Goal: Information Seeking & Learning: Learn about a topic

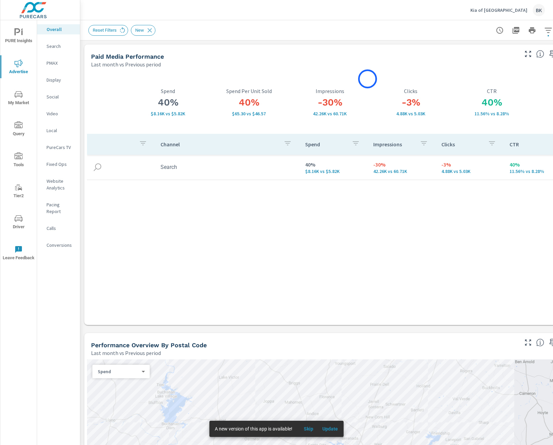
scroll to position [0, 0]
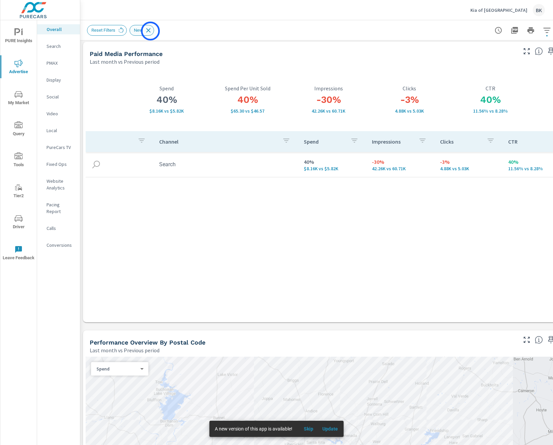
click at [150, 31] on icon at bounding box center [148, 30] width 7 height 7
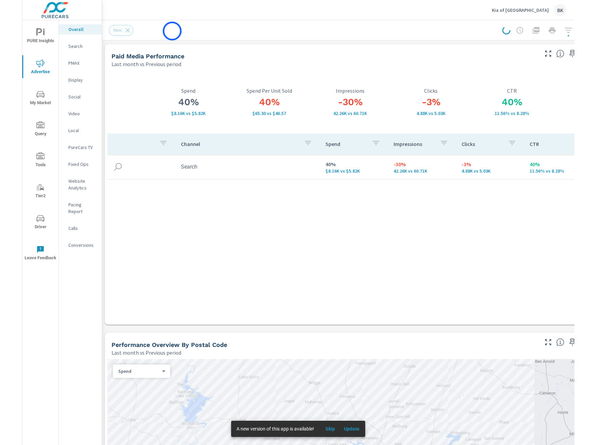
scroll to position [0, 1]
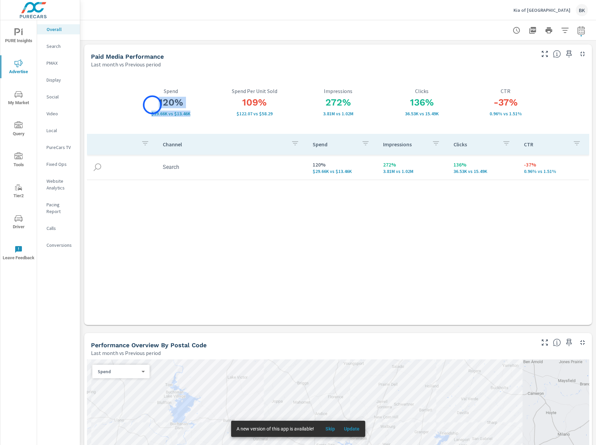
drag, startPoint x: 199, startPoint y: 113, endPoint x: 152, endPoint y: 101, distance: 47.7
click at [152, 101] on div "120% $29.66K vs $13.46K Spend" at bounding box center [171, 102] width 84 height 28
drag, startPoint x: 445, startPoint y: 115, endPoint x: 305, endPoint y: 101, distance: 140.6
click at [207, 101] on div "120% $29.66K vs $13.46K Spend 109% $122.07 vs $58.29 Spend Per Unit Sold 272% 3…" at bounding box center [338, 196] width 503 height 251
click at [207, 80] on div "136% 36.53K vs 15.49K Clicks" at bounding box center [422, 102] width 84 height 63
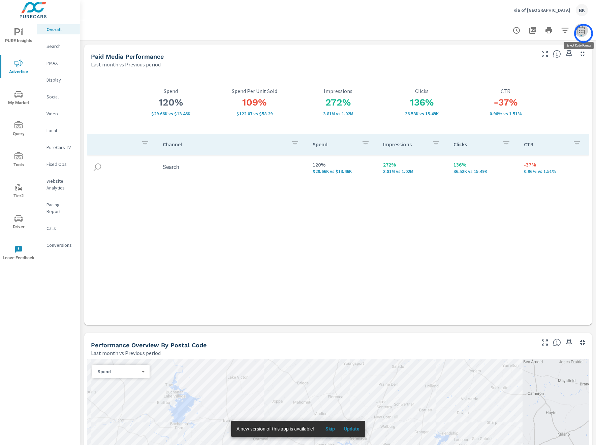
click at [207, 33] on icon "button" at bounding box center [581, 30] width 8 height 8
select select "Last month"
select select "Previous period"
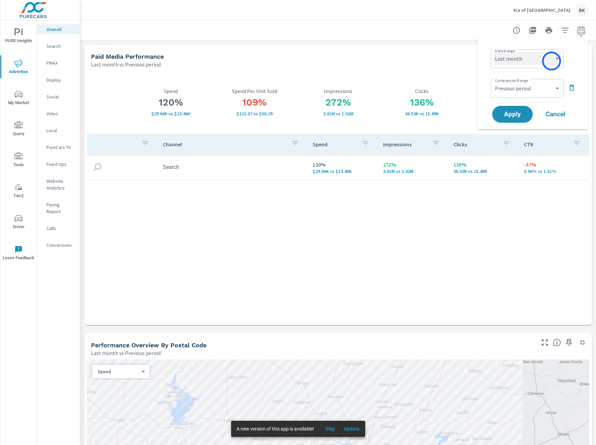
click at [207, 61] on select "Custom [DATE] Last week Last 7 days Last 14 days Last 30 days Last 45 days Last…" at bounding box center [527, 58] width 67 height 13
click at [207, 52] on select "Custom [DATE] Last week Last 7 days Last 14 days Last 30 days Last 45 days Last…" at bounding box center [527, 58] width 67 height 13
select select "Last 30 days"
click at [207, 114] on span "Apply" at bounding box center [513, 114] width 28 height 6
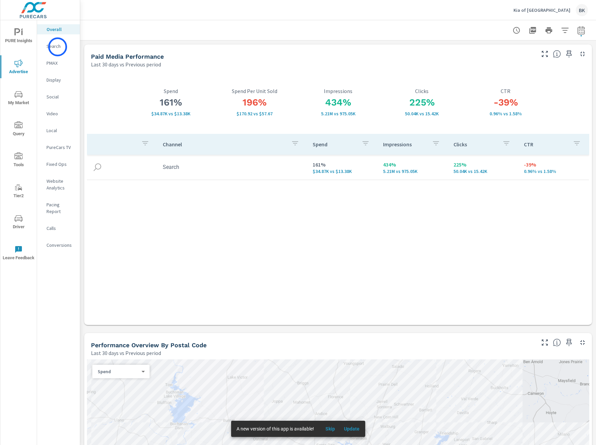
click at [55, 47] on p "Search" at bounding box center [61, 46] width 28 height 7
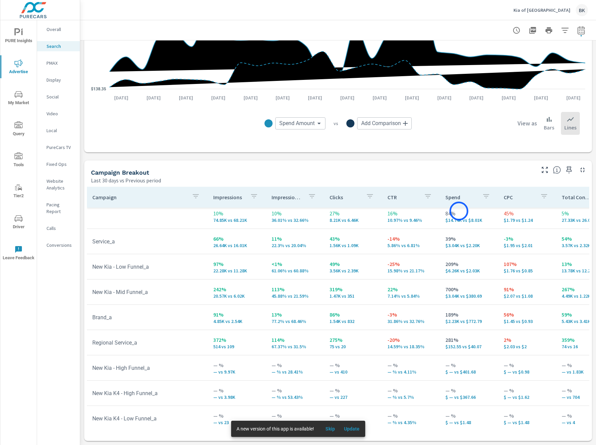
scroll to position [4, 0]
click at [207, 124] on p "Bars" at bounding box center [549, 127] width 10 height 8
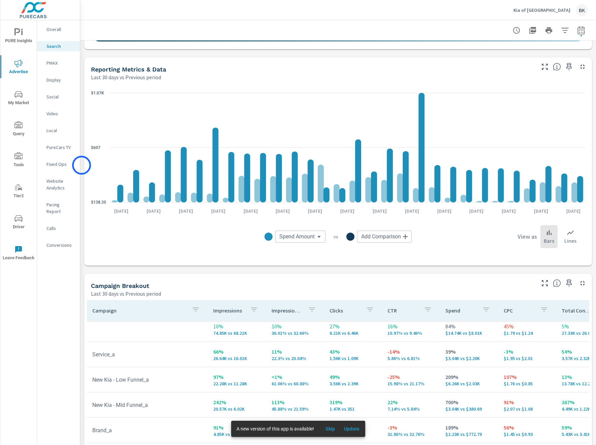
scroll to position [419, 0]
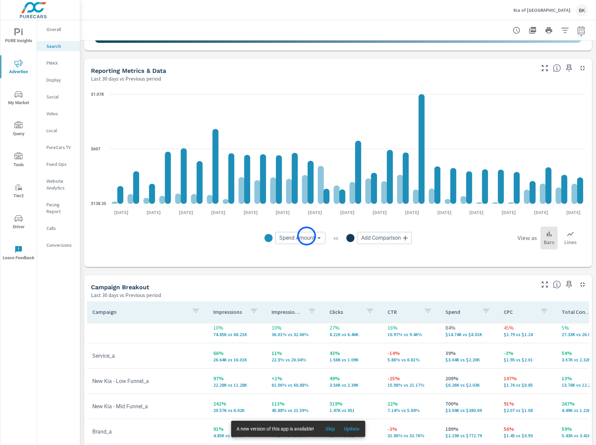
click at [207, 236] on body "PURE Insights Advertise My Market Query Tools Tier2 Driver Leave Feedback Overa…" at bounding box center [298, 226] width 596 height 452
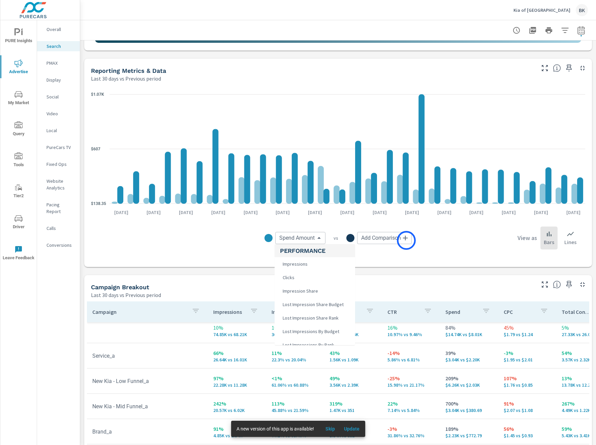
click at [207, 240] on div at bounding box center [298, 222] width 596 height 445
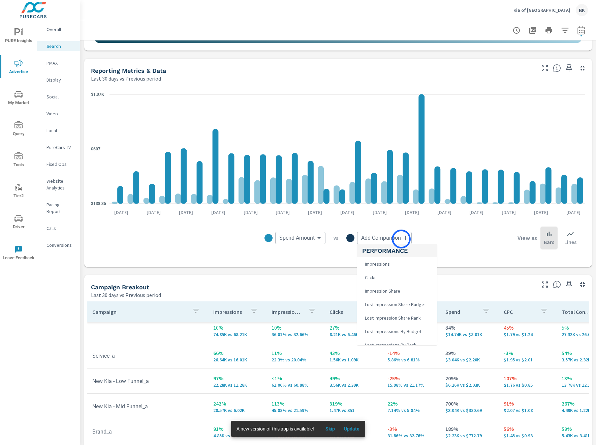
click at [207, 239] on body "PURE Insights Advertise My Market Query Tools Tier2 Driver Leave Feedback Overa…" at bounding box center [298, 226] width 596 height 452
click at [207, 251] on span "VDP Views" at bounding box center [374, 281] width 25 height 9
type input "VDP Views"
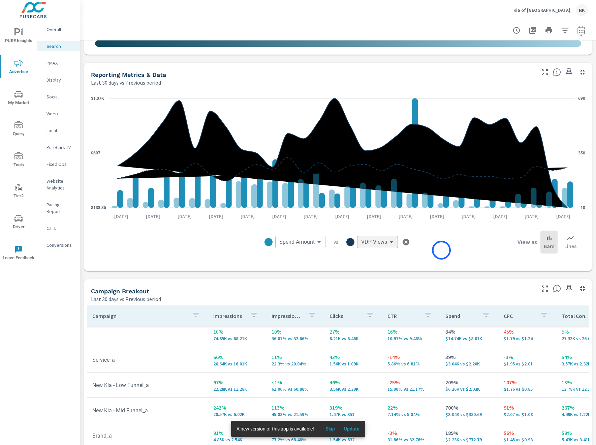
scroll to position [414, 0]
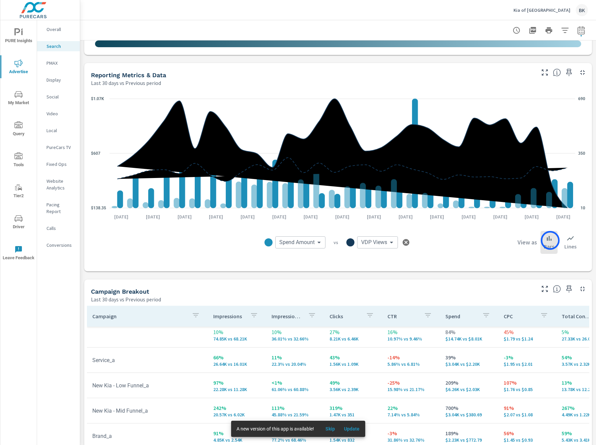
click at [207, 240] on icon at bounding box center [549, 238] width 8 height 8
click at [207, 251] on div "Spend Amount Spend Amount ​ vs VDP Views VDP Views ​ View as Bars Lines" at bounding box center [338, 242] width 484 height 34
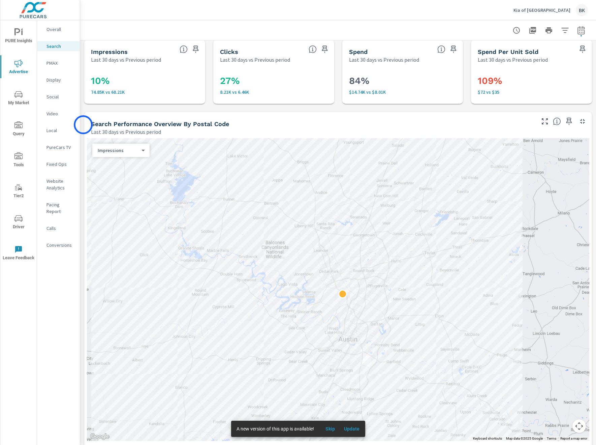
scroll to position [0, 0]
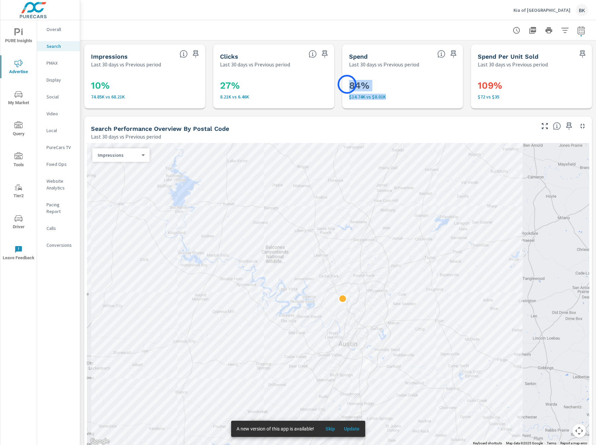
drag, startPoint x: 392, startPoint y: 96, endPoint x: 367, endPoint y: 86, distance: 27.2
click at [207, 84] on div "84% $14.74K vs $8.01K" at bounding box center [403, 88] width 116 height 35
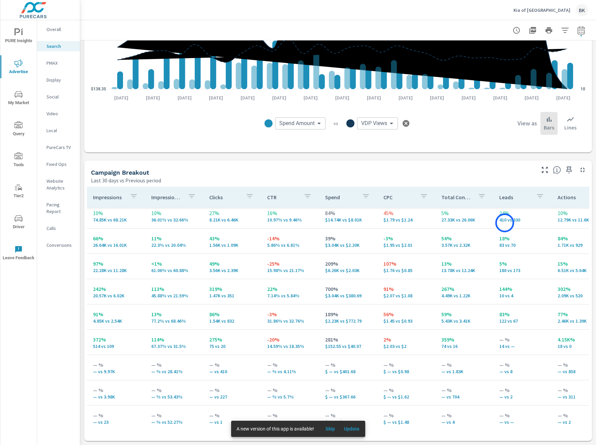
scroll to position [0, 120]
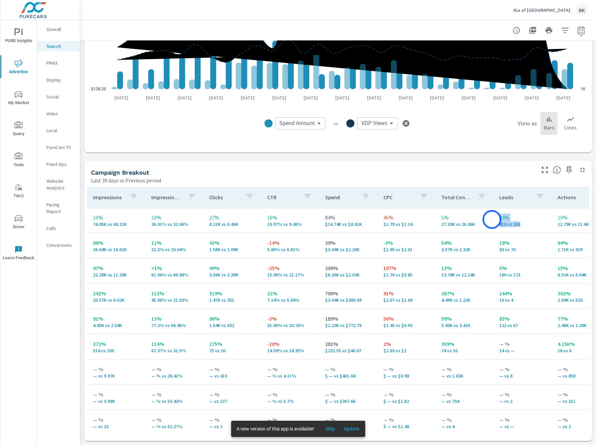
drag, startPoint x: 519, startPoint y: 227, endPoint x: 492, endPoint y: 219, distance: 28.1
click at [207, 219] on td "24% 410 vs 330" at bounding box center [523, 220] width 58 height 24
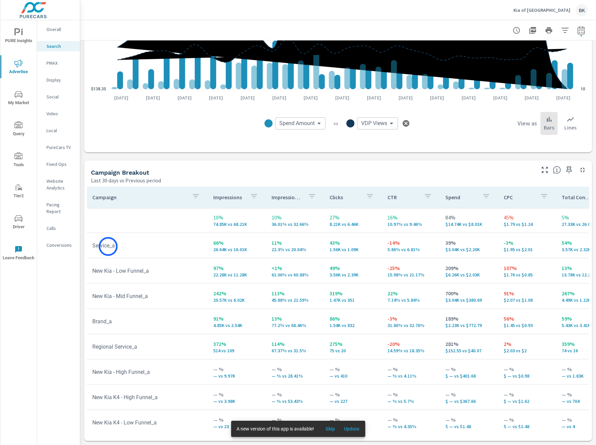
scroll to position [532, 0]
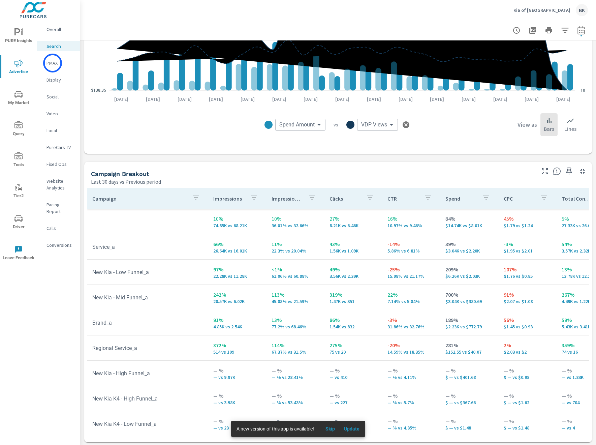
click at [53, 63] on p "PMAX" at bounding box center [61, 63] width 28 height 7
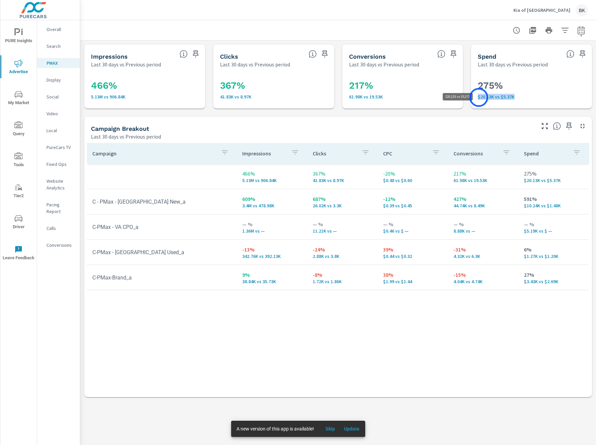
drag, startPoint x: 523, startPoint y: 99, endPoint x: 479, endPoint y: 97, distance: 43.8
click at [207, 97] on p "$20.13K vs $5.37K" at bounding box center [532, 96] width 108 height 5
drag, startPoint x: 159, startPoint y: 208, endPoint x: 95, endPoint y: 207, distance: 64.0
click at [95, 207] on td "C - PMax - VA New_a" at bounding box center [162, 201] width 150 height 17
drag, startPoint x: 346, startPoint y: 205, endPoint x: 312, endPoint y: 197, distance: 34.7
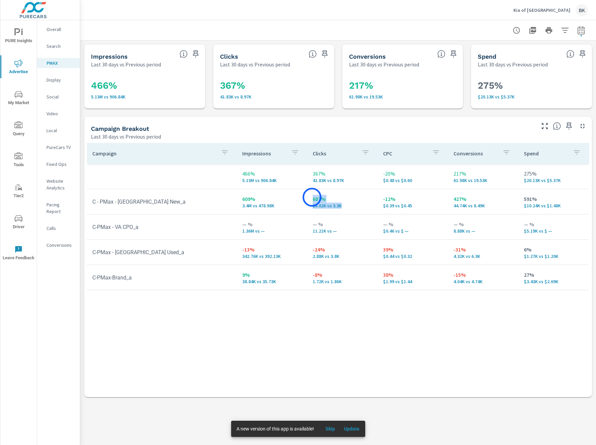
click at [207, 197] on td "687% 26.02K vs 3.3K" at bounding box center [342, 201] width 70 height 24
click at [53, 30] on p "Overall" at bounding box center [61, 29] width 28 height 7
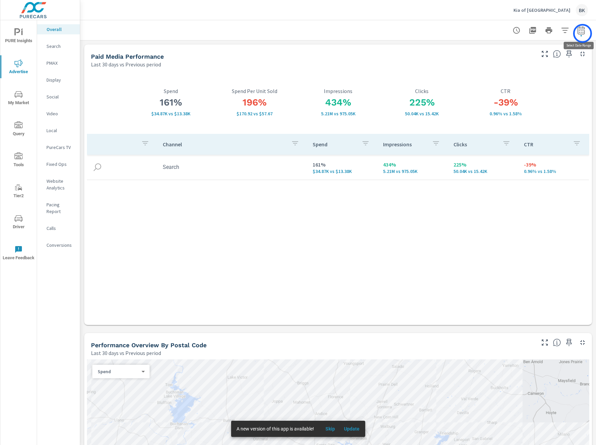
click at [207, 33] on icon "button" at bounding box center [581, 30] width 8 height 8
select select "Last 30 days"
select select "Previous period"
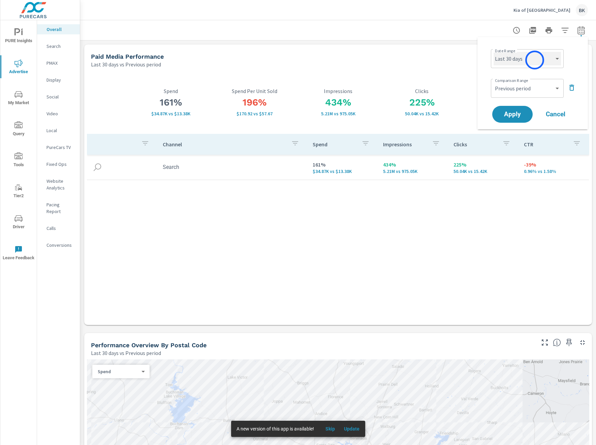
click at [207, 60] on select "Custom Yesterday Last week Last 7 days Last 14 days Last 30 days Last 45 days L…" at bounding box center [527, 58] width 67 height 13
click at [207, 52] on select "Custom Yesterday Last week Last 7 days Last 14 days Last 30 days Last 45 days L…" at bounding box center [527, 58] width 67 height 13
select select "Last month"
click at [207, 86] on icon "button" at bounding box center [572, 88] width 8 height 8
click at [207, 98] on span "Apply" at bounding box center [513, 95] width 28 height 6
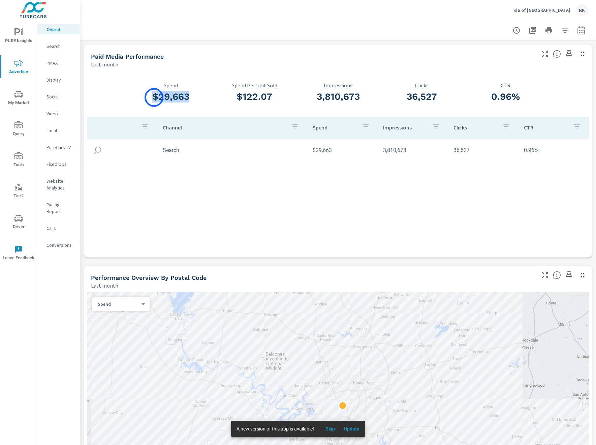
drag, startPoint x: 196, startPoint y: 99, endPoint x: 154, endPoint y: 97, distance: 41.8
click at [154, 97] on h3 "$29,663" at bounding box center [171, 96] width 84 height 11
click at [55, 63] on p "PMAX" at bounding box center [61, 63] width 28 height 7
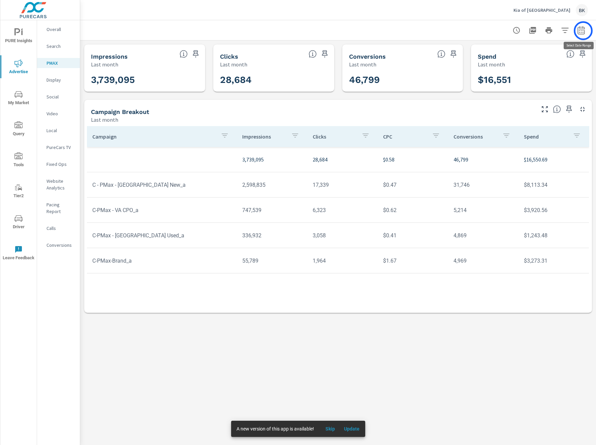
click at [207, 31] on icon "button" at bounding box center [581, 30] width 8 height 8
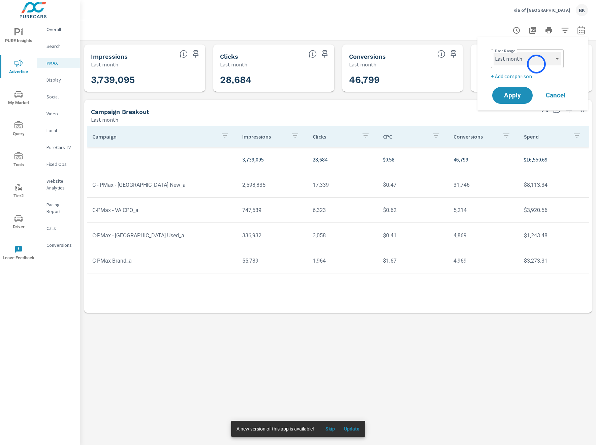
click at [207, 62] on select "Custom Yesterday Last week Last 7 days Last 14 days Last 30 days Last 45 days L…" at bounding box center [527, 58] width 67 height 13
click at [207, 52] on select "Custom Yesterday Last week Last 7 days Last 14 days Last 30 days Last 45 days L…" at bounding box center [527, 58] width 67 height 13
select select "Last 30 days"
click at [207, 77] on p "+ Add comparison" at bounding box center [534, 76] width 86 height 8
select select "Previous period"
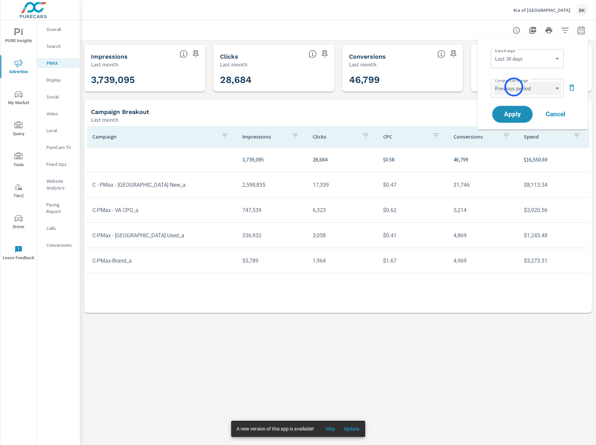
click at [207, 88] on select "Custom Previous period Previous month Previous year" at bounding box center [527, 88] width 67 height 13
click at [207, 82] on select "Custom Previous period Previous month Previous year" at bounding box center [527, 88] width 67 height 13
click at [207, 121] on button "Apply" at bounding box center [513, 114] width 42 height 18
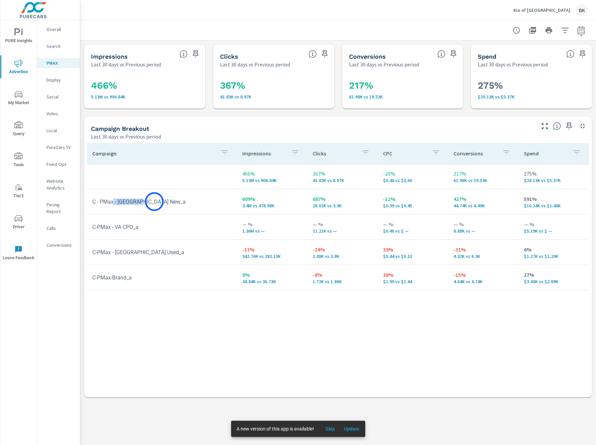
drag, startPoint x: 114, startPoint y: 202, endPoint x: 154, endPoint y: 202, distance: 40.1
click at [154, 202] on td "C - PMax - VA New_a" at bounding box center [162, 201] width 150 height 17
drag, startPoint x: 303, startPoint y: 198, endPoint x: 345, endPoint y: 202, distance: 42.3
click at [207, 202] on tr "C - PMax - VA New_a 609% 3.4M vs 478.98K 687% 26.02K vs 3.3K -12% $0.39 vs $0.4…" at bounding box center [338, 201] width 502 height 25
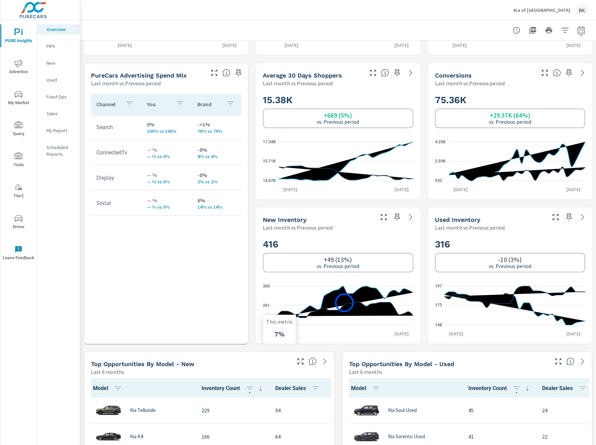
scroll to position [270, 0]
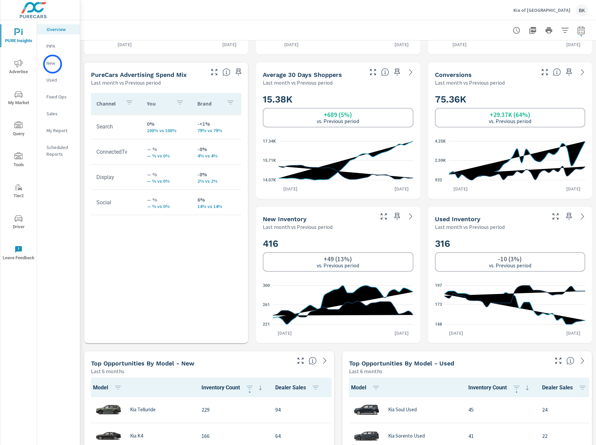
click at [53, 64] on p "New" at bounding box center [61, 63] width 28 height 7
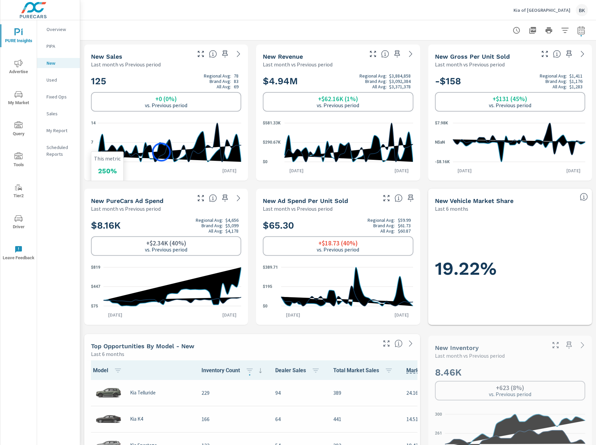
scroll to position [0, 0]
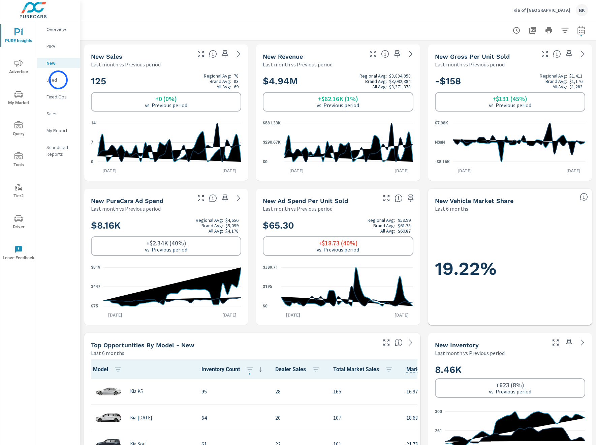
click at [58, 80] on p "Used" at bounding box center [61, 80] width 28 height 7
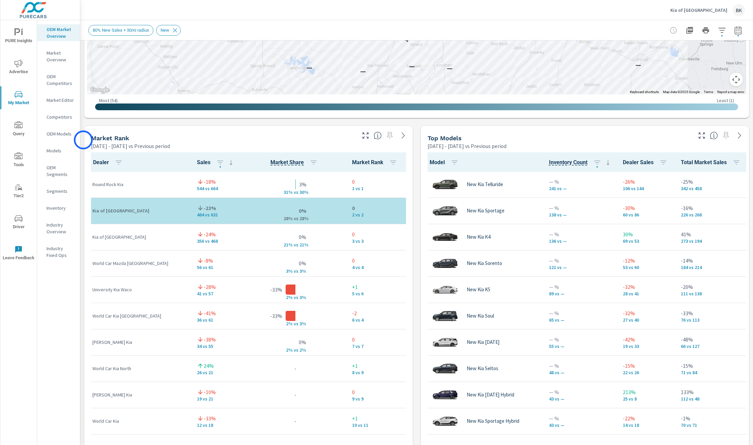
scroll to position [379, 0]
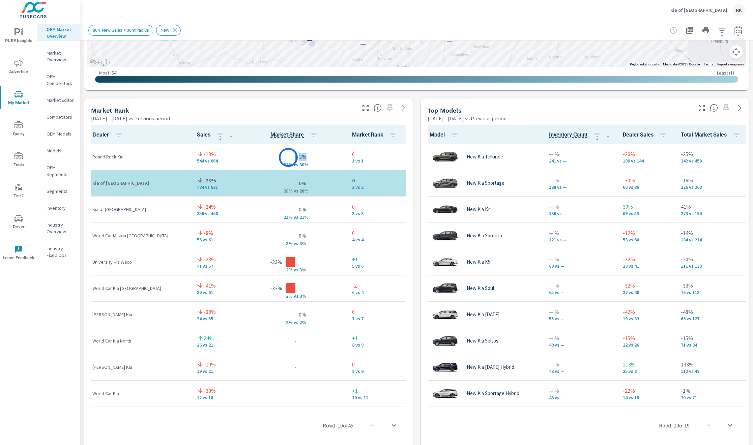
drag, startPoint x: 300, startPoint y: 157, endPoint x: 288, endPoint y: 157, distance: 11.5
click at [288, 157] on div "3% 31% v s 30%" at bounding box center [295, 157] width 92 height 21
click at [596, 108] on icon "button" at bounding box center [701, 108] width 8 height 8
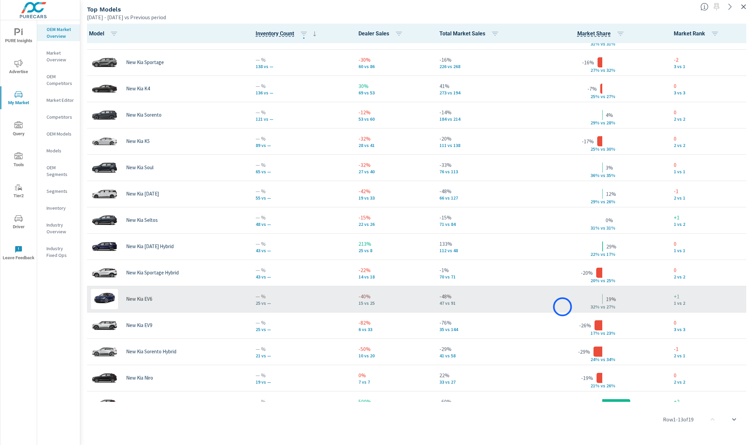
scroll to position [21, 0]
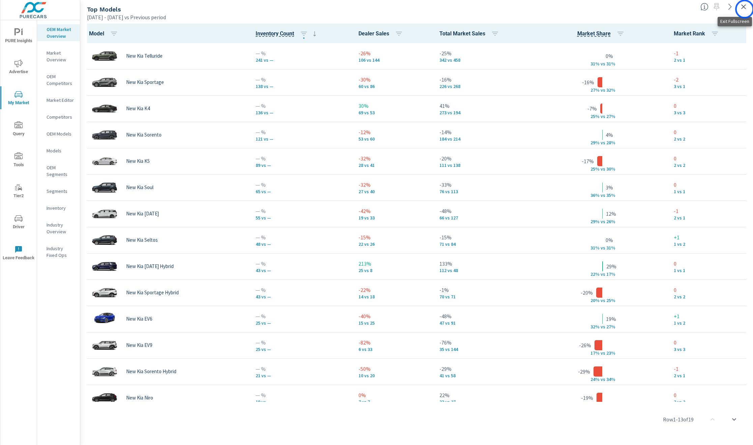
click at [596, 9] on icon "button" at bounding box center [743, 7] width 8 height 8
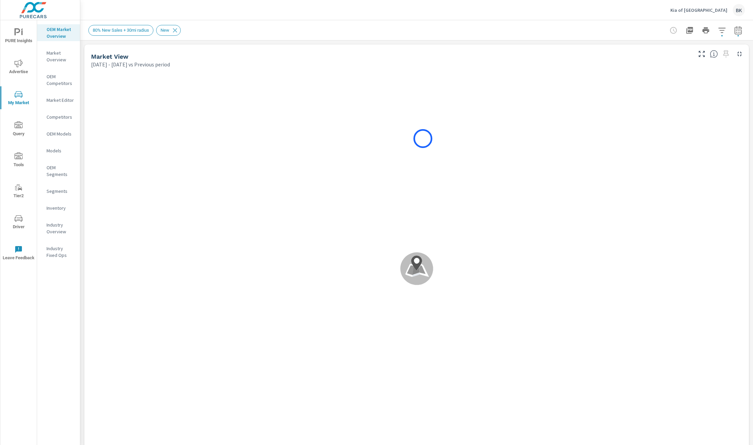
scroll to position [0, 0]
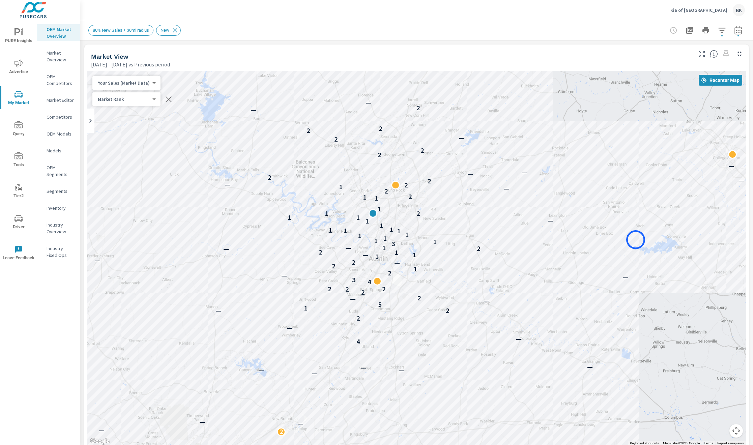
drag, startPoint x: 684, startPoint y: 290, endPoint x: 635, endPoint y: 240, distance: 69.8
click at [154, 84] on div "Your Sales (Market Data) 0 ​" at bounding box center [126, 82] width 68 height 13
click at [146, 84] on body "PURE Insights Advertise My Market Query Tools Tier2 Driver Leave Feedback OEM M…" at bounding box center [376, 226] width 753 height 452
click at [144, 94] on li "Your Sales (DMS)" at bounding box center [125, 93] width 66 height 11
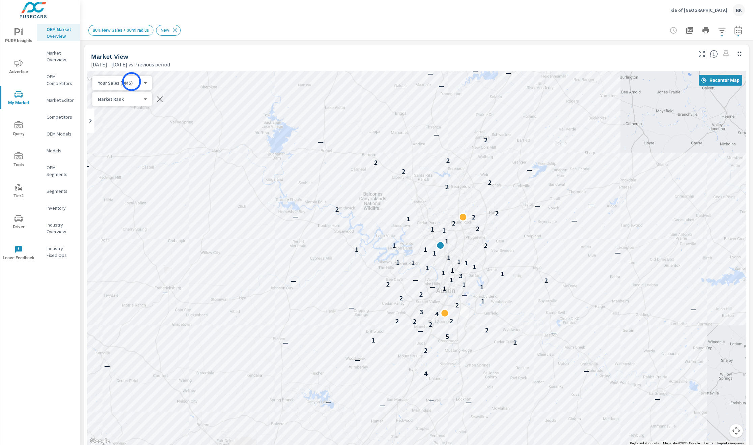
click at [131, 82] on body "PURE Insights Advertise My Market Query Tools Tier2 Driver Leave Feedback OEM M…" at bounding box center [376, 226] width 753 height 452
click at [130, 72] on li "Your Sales (Market Data)" at bounding box center [125, 72] width 66 height 11
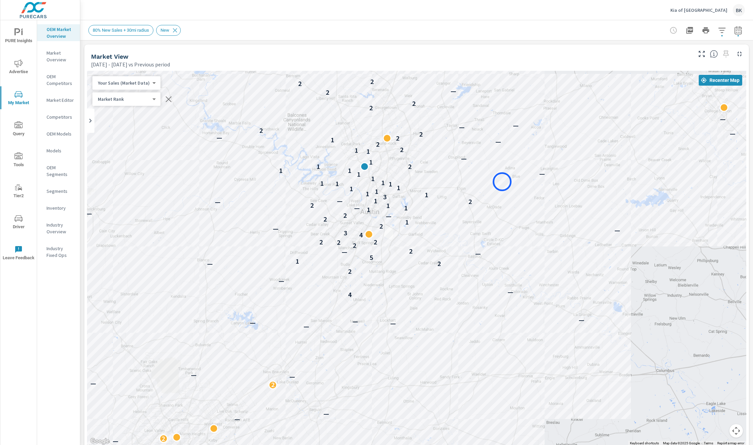
drag, startPoint x: 580, startPoint y: 263, endPoint x: 502, endPoint y: 182, distance: 112.5
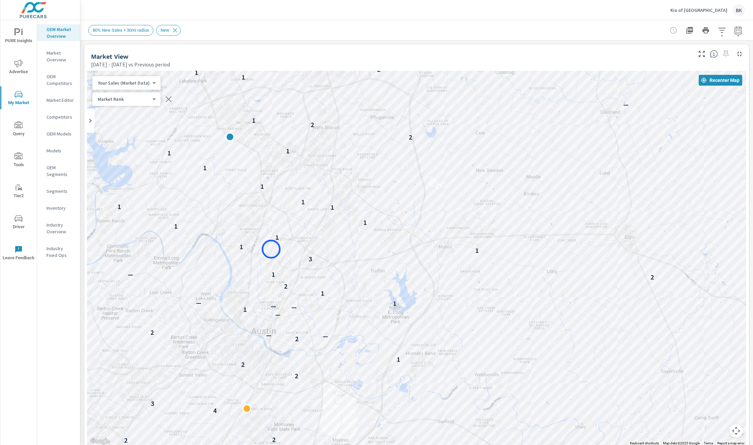
drag, startPoint x: 256, startPoint y: 136, endPoint x: 271, endPoint y: 249, distance: 113.5
click at [271, 249] on div "4 — — 2 2 1 5 — — 2 2 2 2 2 4 3 — 2 2 1 2 2 — — 2 — 1 — — 1 — 1 2 2 2 1 — 3 1 1…" at bounding box center [416, 258] width 659 height 375
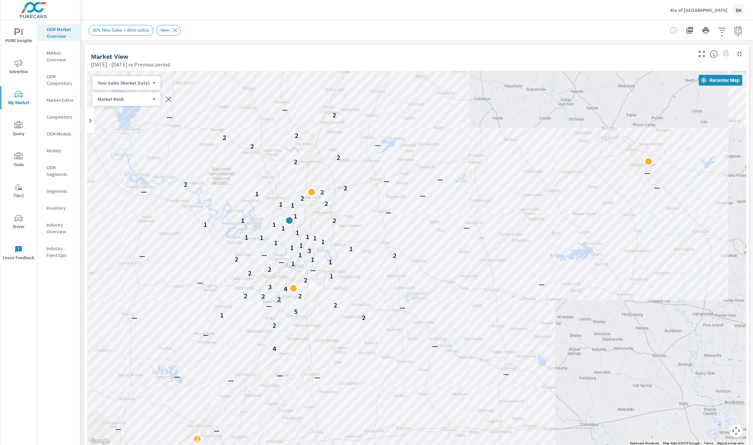
scroll to position [0, 0]
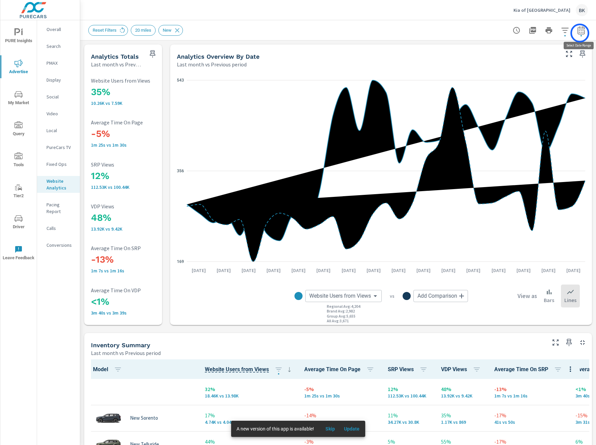
click at [580, 33] on icon "button" at bounding box center [581, 30] width 8 height 8
select select "Last month"
select select "Previous period"
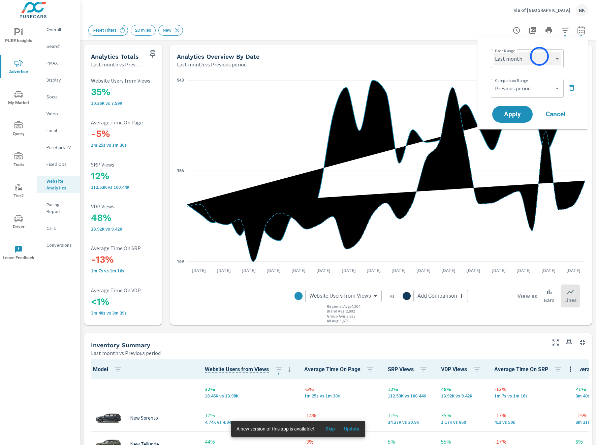
click at [540, 54] on select "Custom Yesterday Last week Last 7 days Last 14 days Last 30 days Last 45 days L…" at bounding box center [527, 58] width 67 height 13
click at [494, 52] on select "Custom Yesterday Last week Last 7 days Last 14 days Last 30 days Last 45 days L…" at bounding box center [527, 58] width 67 height 13
select select "Last 30 days"
click at [523, 86] on select "Custom Previous period Previous month Previous year" at bounding box center [527, 88] width 67 height 13
click at [494, 82] on select "Custom Previous period Previous month Previous year" at bounding box center [527, 88] width 67 height 13
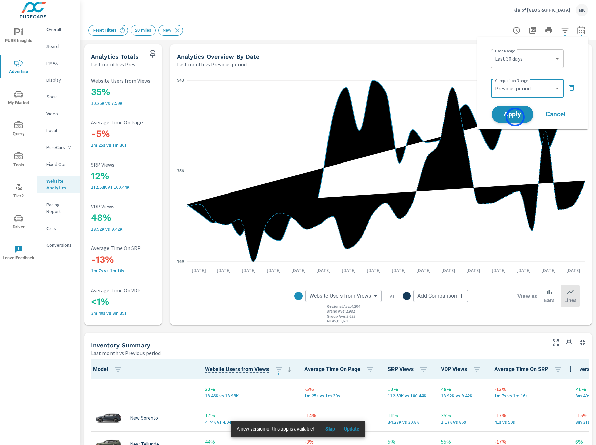
click at [515, 118] on span "Apply" at bounding box center [513, 114] width 28 height 6
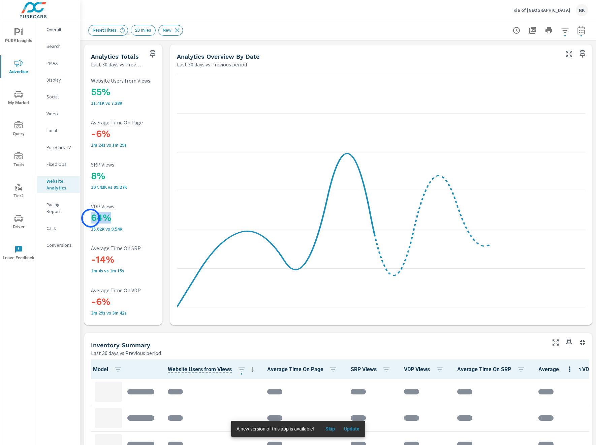
drag, startPoint x: 113, startPoint y: 219, endPoint x: 91, endPoint y: 218, distance: 22.6
click at [91, 218] on h3 "64%" at bounding box center [135, 217] width 89 height 11
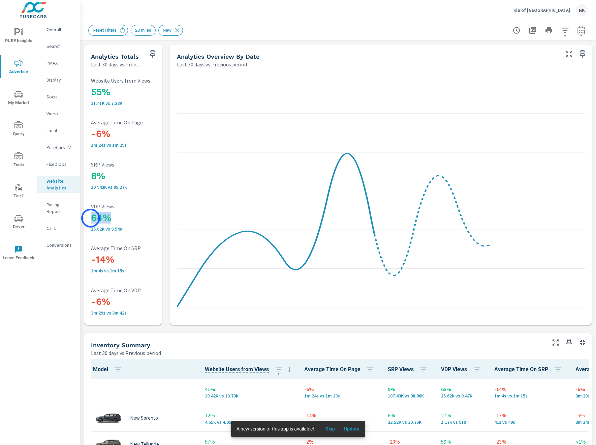
scroll to position [0, 0]
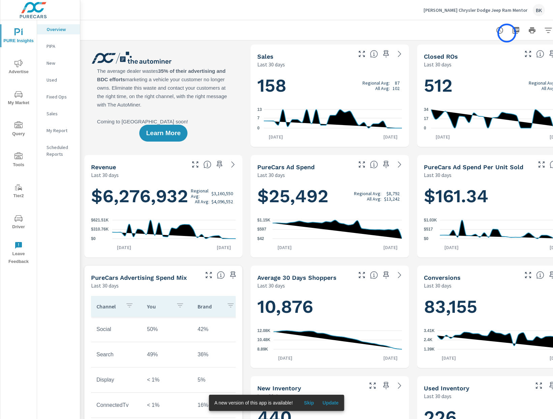
scroll to position [0, 26]
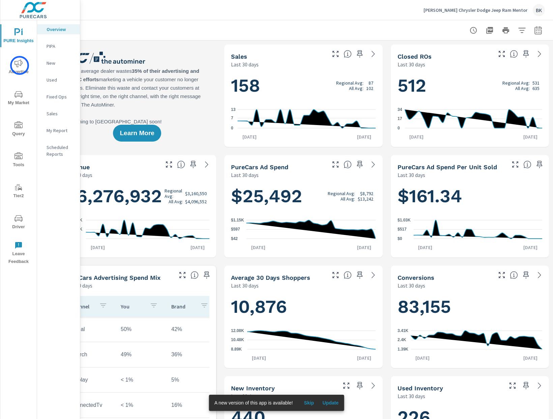
click at [20, 65] on icon "nav menu" at bounding box center [18, 63] width 8 height 8
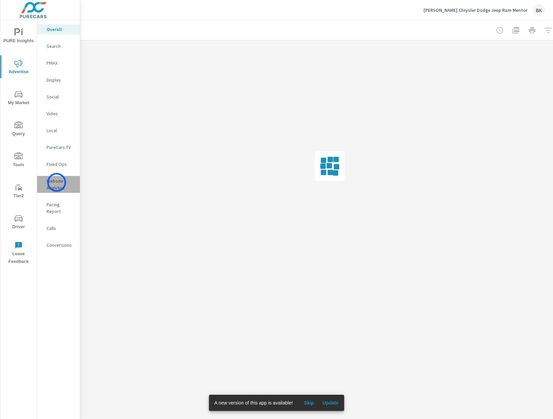
click at [57, 182] on p "Website Analytics" at bounding box center [61, 184] width 28 height 13
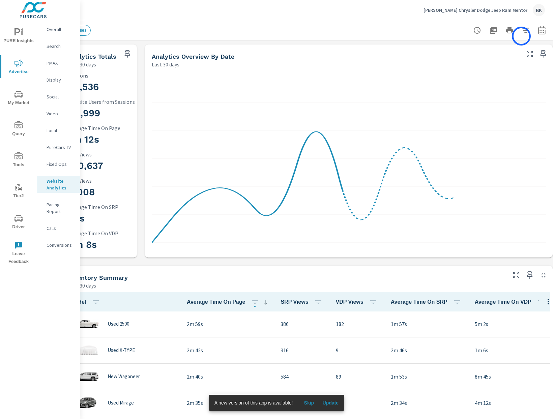
scroll to position [0, 26]
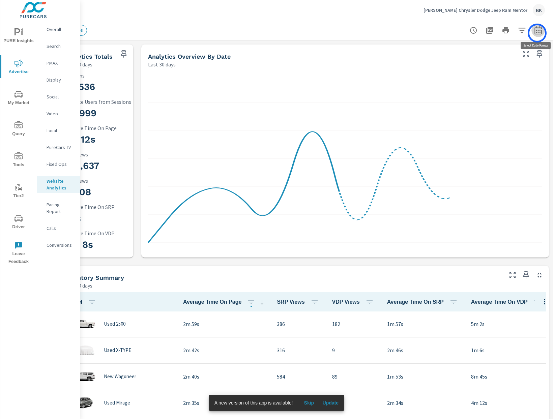
click at [537, 33] on icon "button" at bounding box center [538, 30] width 8 height 8
select select "Last 30 days"
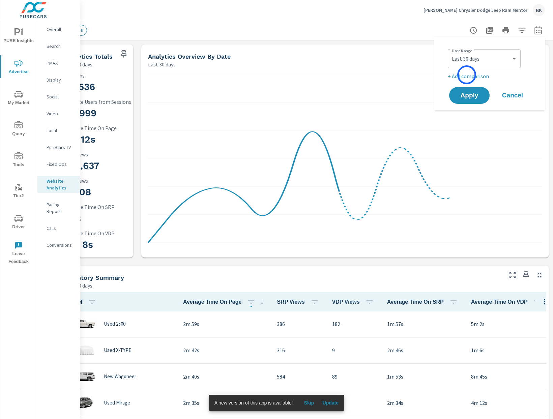
click at [466, 75] on p "+ Add comparison" at bounding box center [491, 76] width 86 height 8
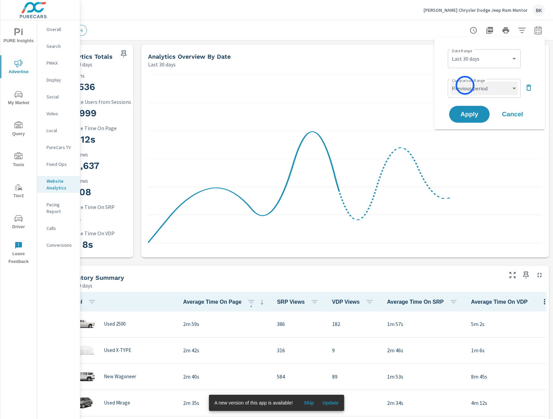
click at [465, 88] on select "Custom Previous period Previous month Previous year" at bounding box center [483, 88] width 67 height 13
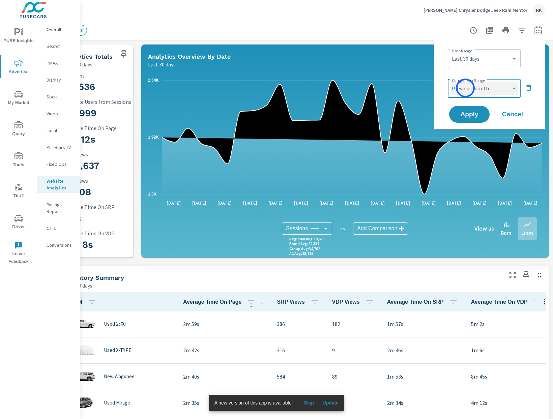
click at [450, 82] on select "Custom Previous period Previous month Previous year" at bounding box center [483, 88] width 67 height 13
click at [469, 92] on select "Custom Previous period Previous month Previous year" at bounding box center [483, 88] width 67 height 13
click at [450, 82] on select "Custom Previous period Previous month Previous year" at bounding box center [483, 88] width 67 height 13
select select "Previous period"
click at [464, 114] on span "Apply" at bounding box center [469, 114] width 28 height 6
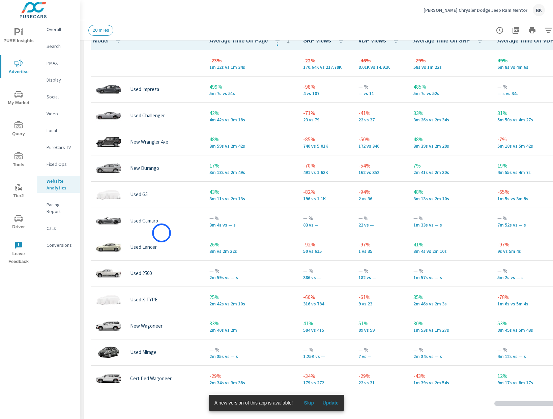
scroll to position [265, 0]
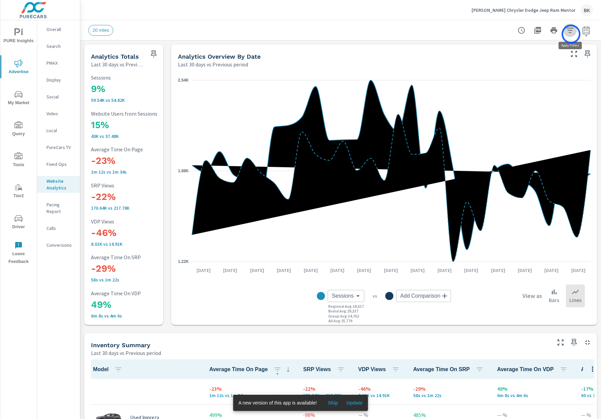
click at [552, 34] on icon "button" at bounding box center [570, 30] width 8 height 8
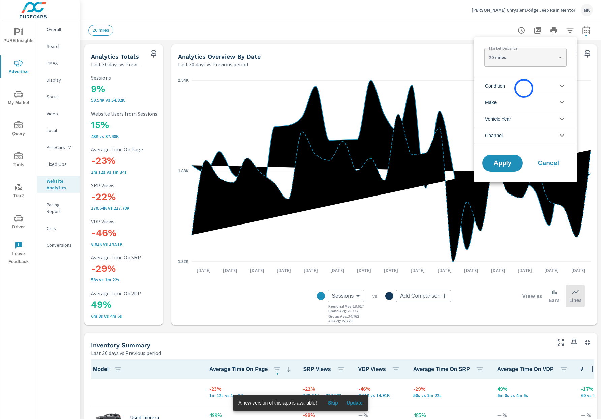
click at [523, 88] on li "Condition" at bounding box center [525, 86] width 102 height 17
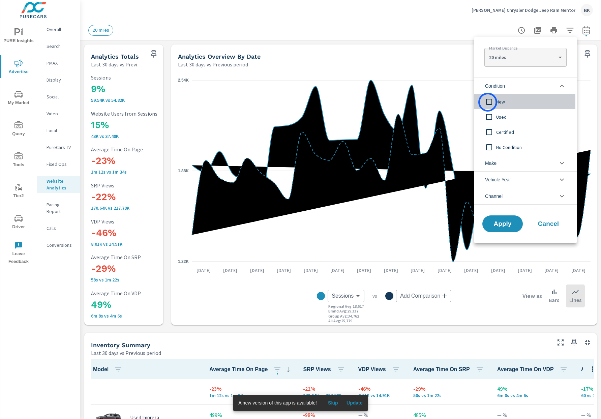
click at [488, 102] on input "filter options" at bounding box center [489, 102] width 14 height 14
click at [500, 225] on span "Apply" at bounding box center [503, 224] width 28 height 6
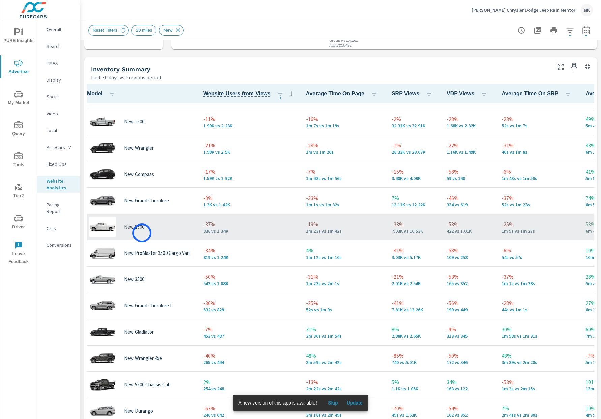
scroll to position [23, 6]
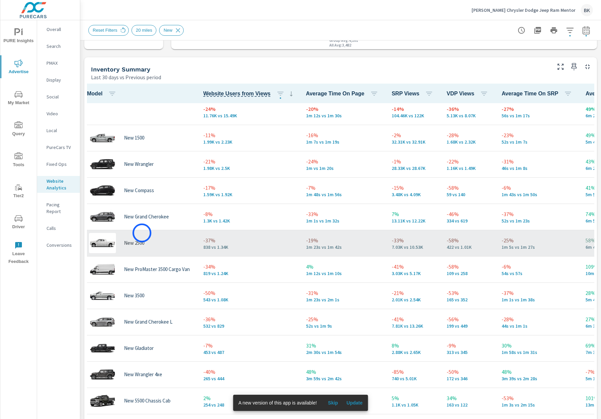
scroll to position [4, 6]
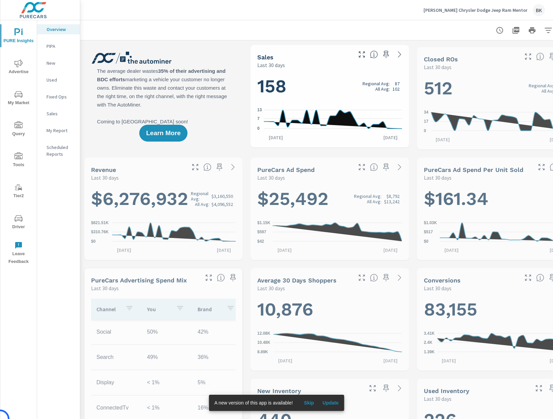
scroll to position [0, 0]
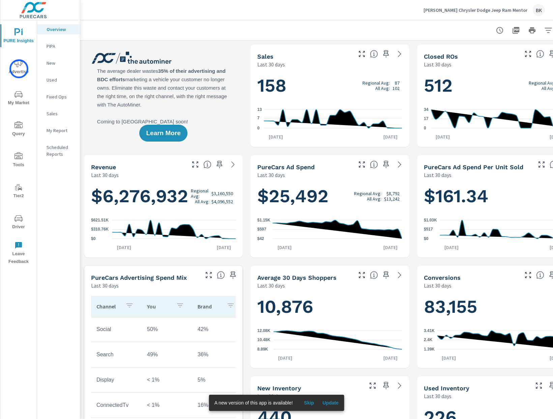
click at [18, 70] on span "Advertise" at bounding box center [18, 67] width 32 height 17
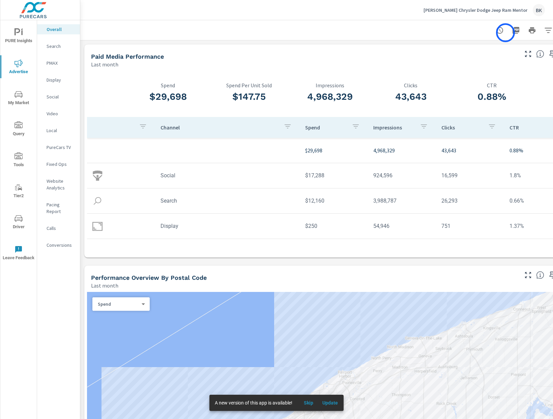
scroll to position [0, 26]
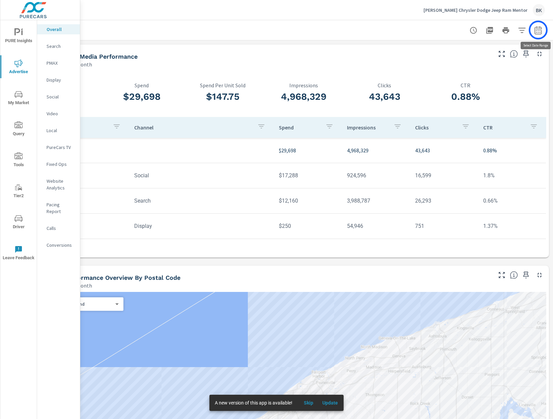
click at [538, 30] on icon "button" at bounding box center [538, 31] width 4 height 3
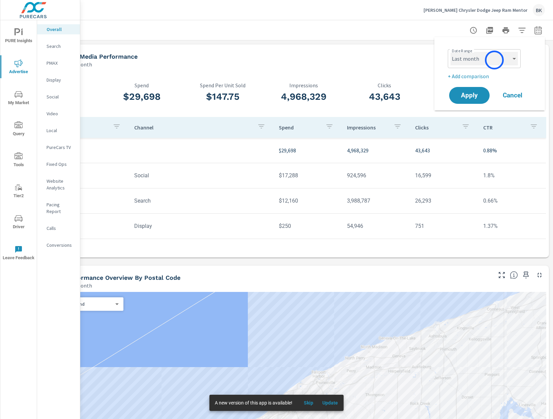
click at [494, 60] on select "Custom [DATE] Last week Last 7 days Last 14 days Last 30 days Last 45 days Last…" at bounding box center [483, 58] width 67 height 13
click at [450, 52] on select "Custom [DATE] Last week Last 7 days Last 14 days Last 30 days Last 45 days Last…" at bounding box center [483, 58] width 67 height 13
select select "Last 30 days"
click at [462, 74] on p "+ Add comparison" at bounding box center [491, 76] width 86 height 8
select select "Previous period"
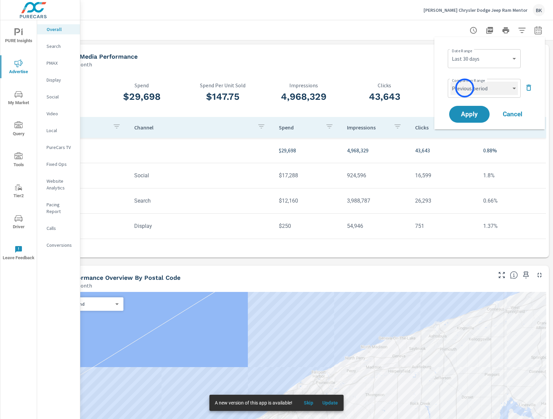
click at [464, 88] on select "Custom Previous period Previous month Previous year" at bounding box center [483, 88] width 67 height 13
click at [459, 115] on span "Apply" at bounding box center [469, 114] width 28 height 6
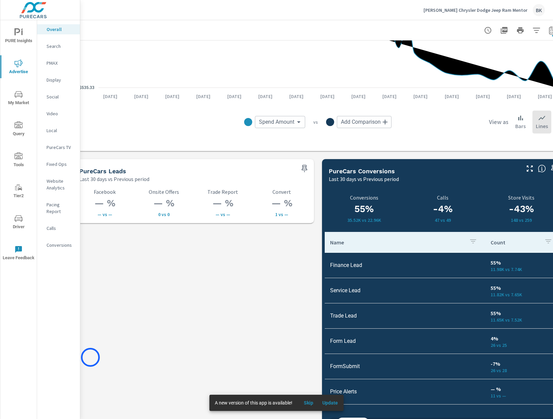
scroll to position [848, 12]
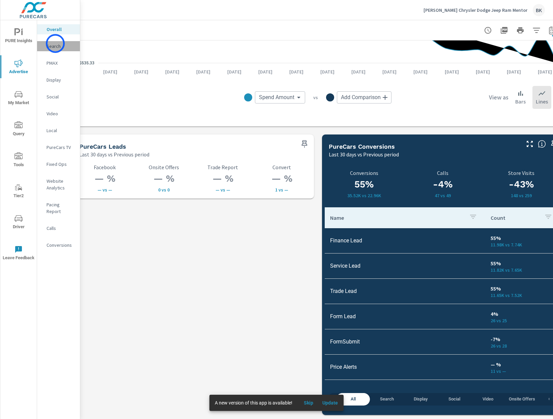
click at [55, 43] on p "Search" at bounding box center [61, 46] width 28 height 7
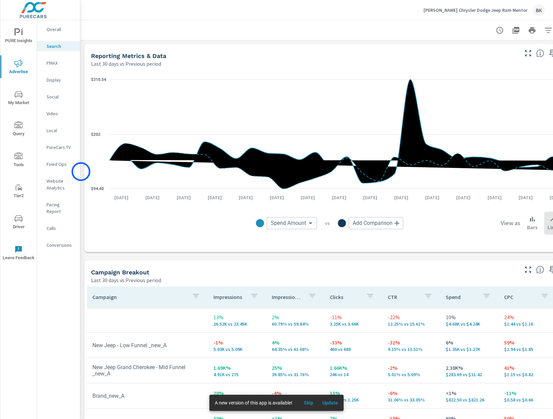
scroll to position [559, 0]
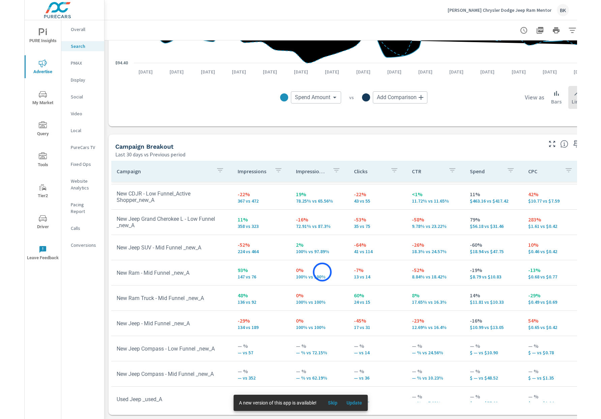
scroll to position [361, 0]
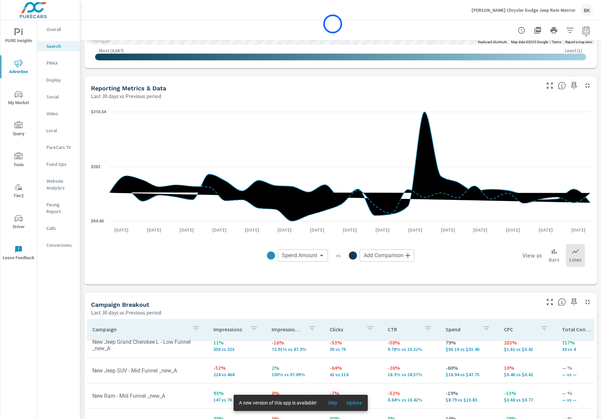
scroll to position [406, 0]
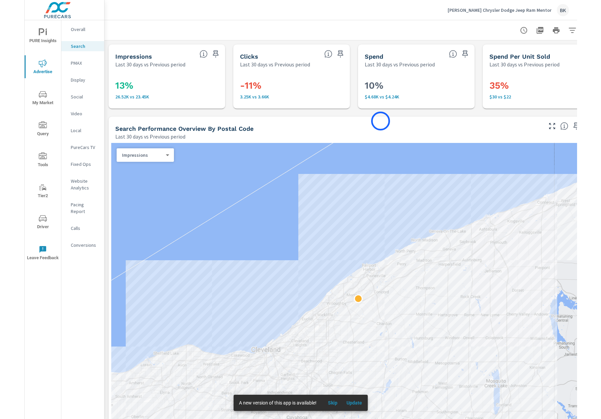
scroll to position [0, 26]
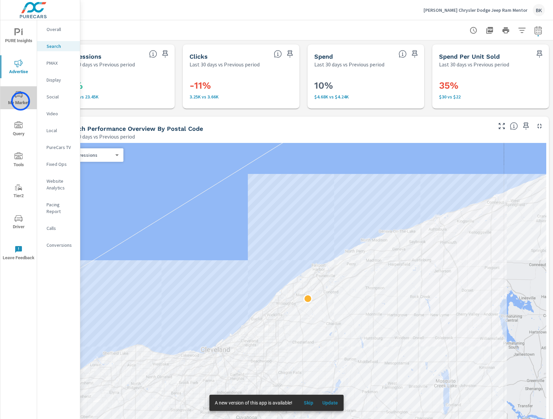
click at [21, 101] on span "My Market" at bounding box center [18, 98] width 32 height 17
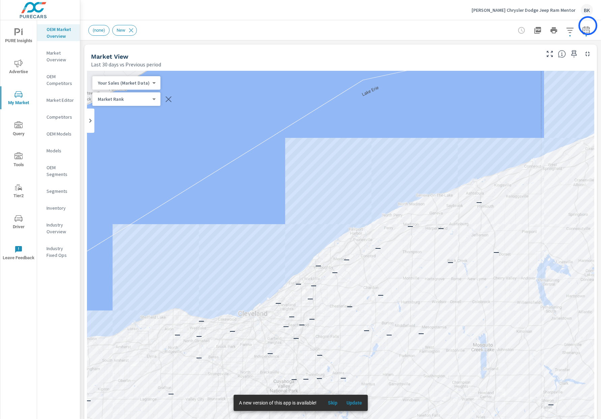
click at [552, 26] on icon "button" at bounding box center [586, 30] width 8 height 8
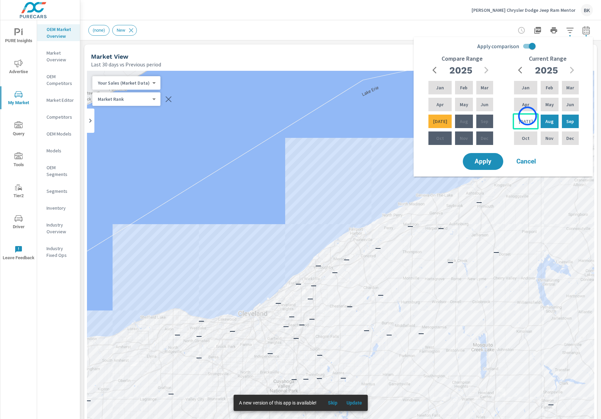
click at [527, 116] on div "Jul" at bounding box center [526, 121] width 26 height 16
click at [546, 89] on p "Feb" at bounding box center [549, 87] width 7 height 7
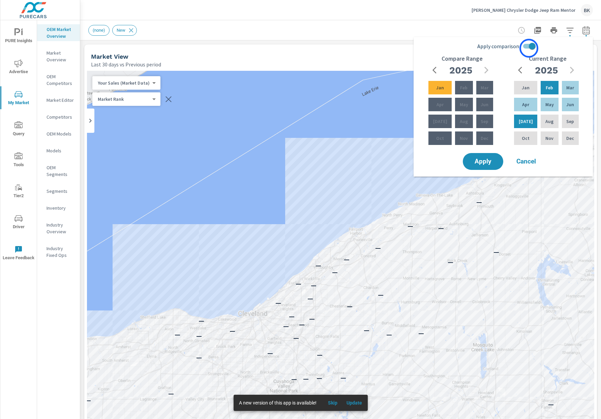
click at [529, 48] on input "Apply comparison" at bounding box center [532, 46] width 38 height 13
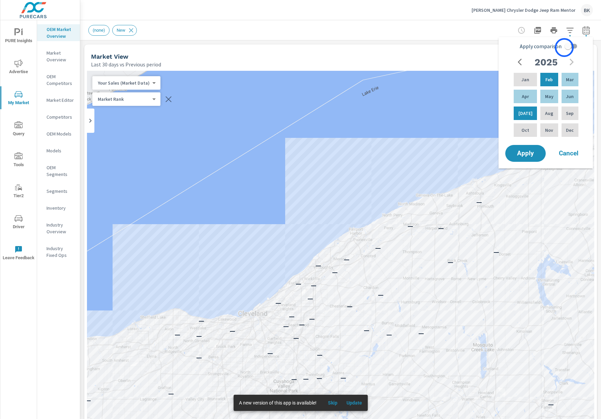
click at [552, 48] on input "Apply comparison" at bounding box center [568, 46] width 38 height 13
checkbox input "true"
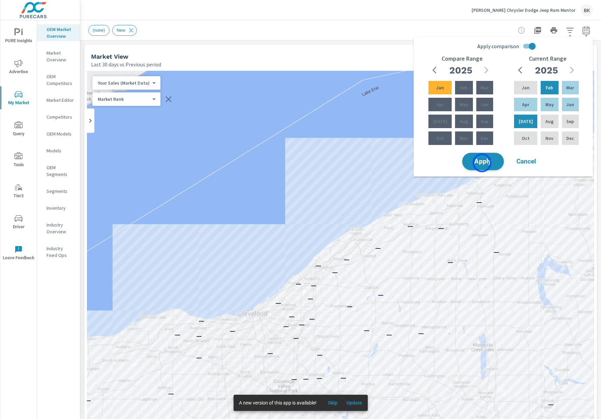
click at [482, 163] on span "Apply" at bounding box center [483, 161] width 28 height 6
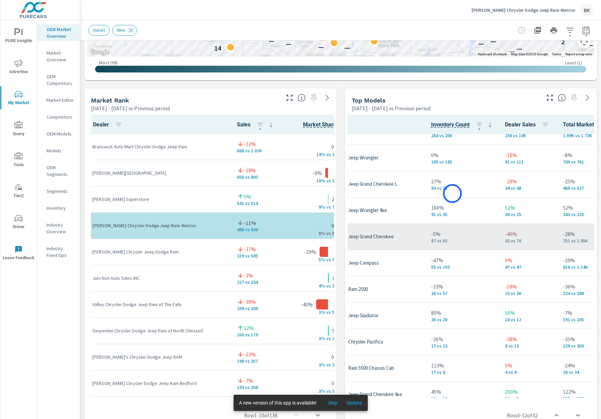
scroll to position [0, 53]
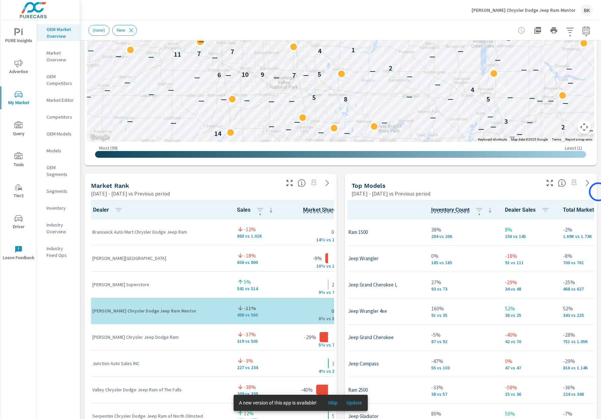
scroll to position [312, 0]
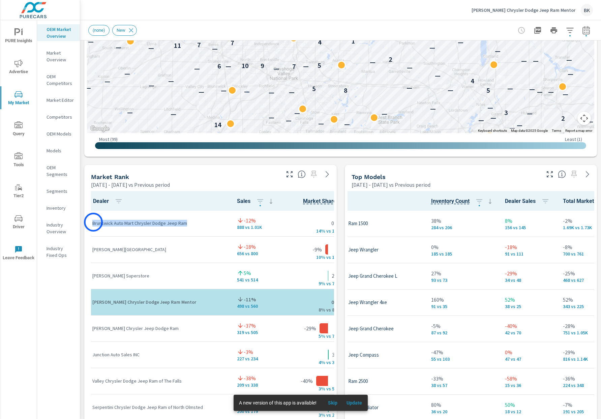
drag, startPoint x: 185, startPoint y: 224, endPoint x: 93, endPoint y: 222, distance: 91.3
click at [93, 222] on p "Brunswick Auto Mart Chrysler Dodge Jeep Ram" at bounding box center [159, 223] width 134 height 7
copy p "Brunswick Auto Mart Chrysler Dodge Jeep Ram"
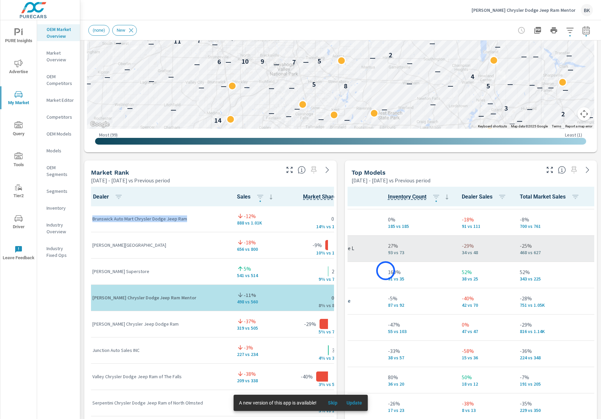
scroll to position [24, 96]
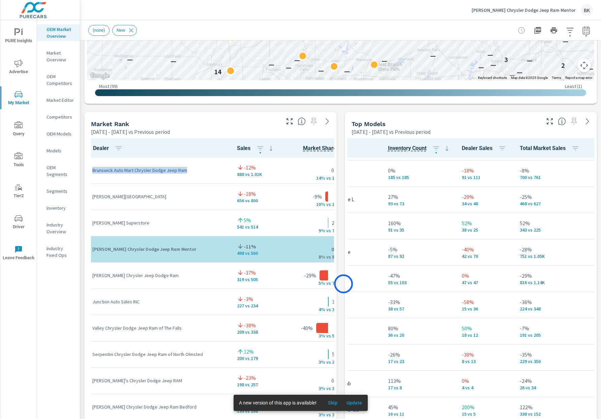
scroll to position [387, 0]
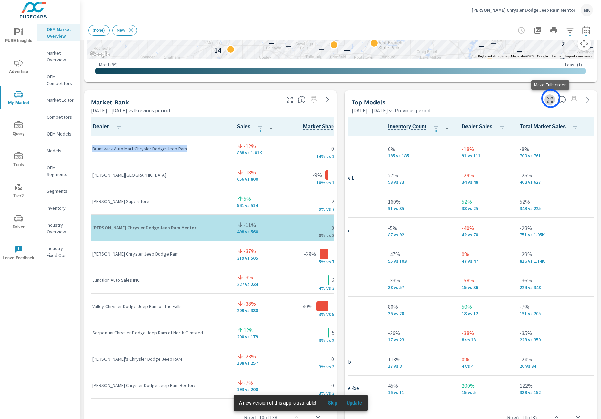
click at [551, 98] on icon "button" at bounding box center [550, 100] width 6 height 6
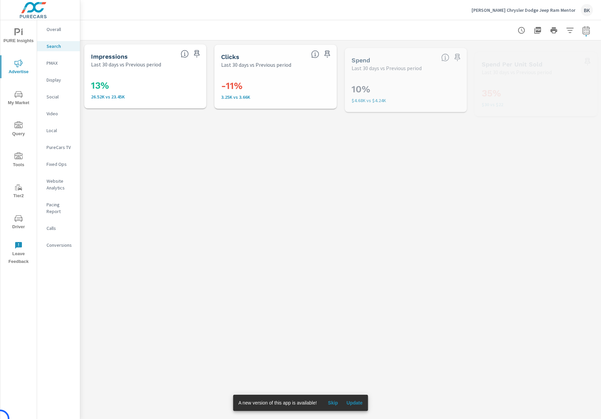
scroll to position [354, 0]
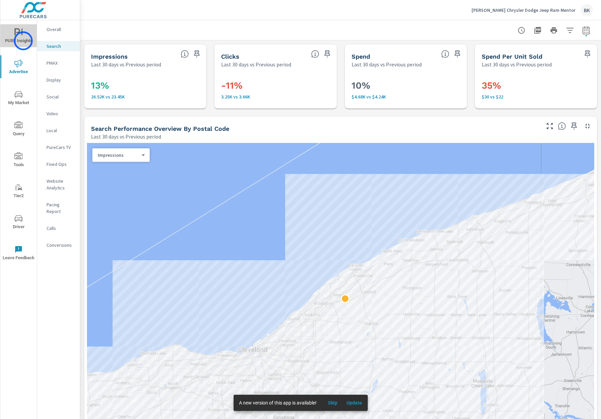
click at [23, 41] on span "PURE Insights" at bounding box center [18, 36] width 32 height 17
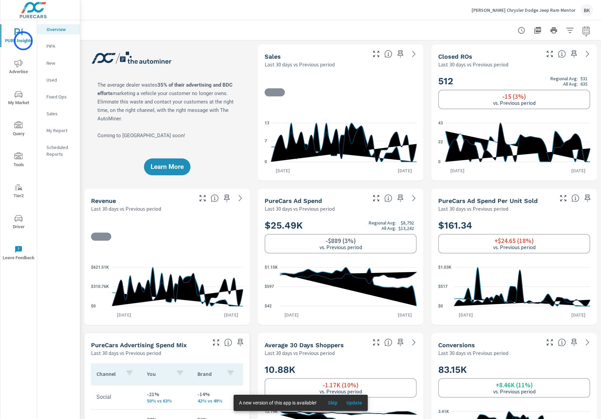
scroll to position [0, 0]
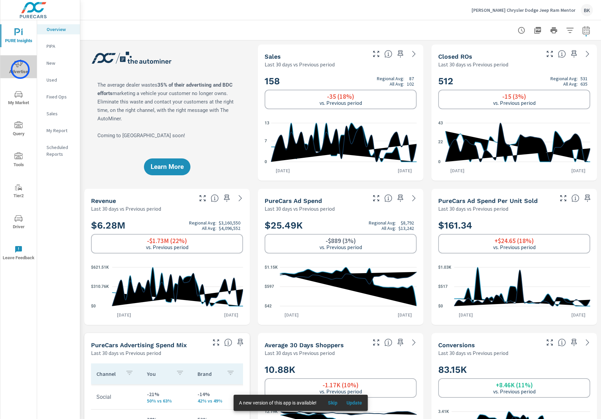
click at [20, 69] on span "Advertise" at bounding box center [18, 67] width 32 height 17
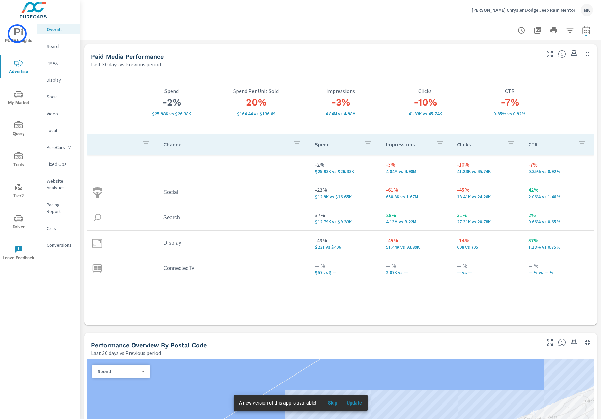
click at [17, 34] on icon "nav menu" at bounding box center [18, 32] width 8 height 8
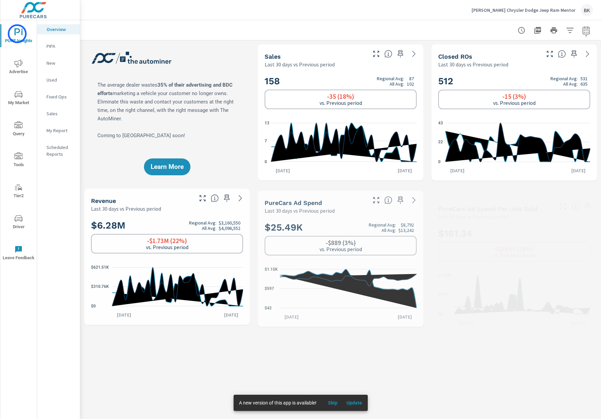
scroll to position [0, 0]
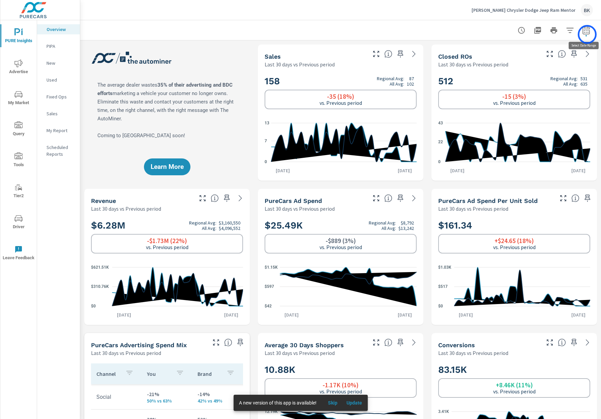
click at [587, 34] on button "button" at bounding box center [585, 30] width 13 height 13
select select "Last 30 days"
select select "Previous period"
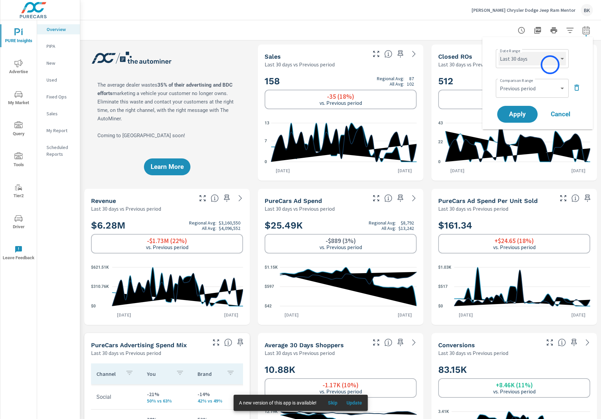
click at [548, 63] on select "Custom [DATE] Last week Last 7 days Last 14 days Last 30 days Last 45 days Last…" at bounding box center [531, 58] width 67 height 13
click at [498, 52] on select "Custom [DATE] Last week Last 7 days Last 14 days Last 30 days Last 45 days Last…" at bounding box center [531, 58] width 67 height 13
select select "Last month"
click at [526, 91] on select "Custom Previous period Previous month Previous year" at bounding box center [531, 88] width 67 height 13
click at [498, 82] on select "Custom Previous period Previous month Previous year" at bounding box center [531, 88] width 67 height 13
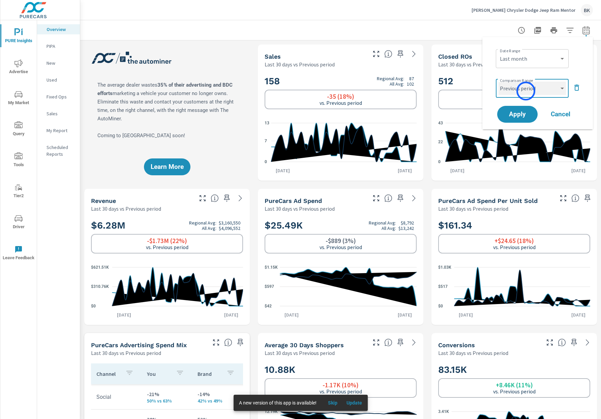
select select "Previous month"
click at [517, 114] on span "Apply" at bounding box center [518, 114] width 28 height 6
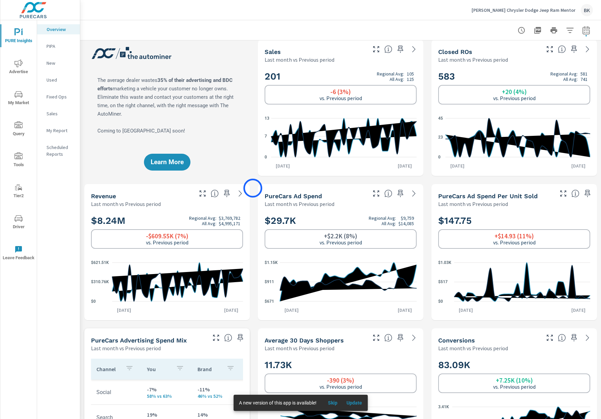
scroll to position [5, 0]
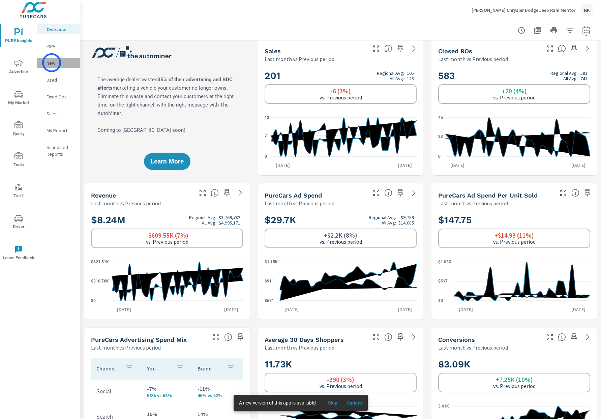
click at [52, 63] on p "New" at bounding box center [61, 63] width 28 height 7
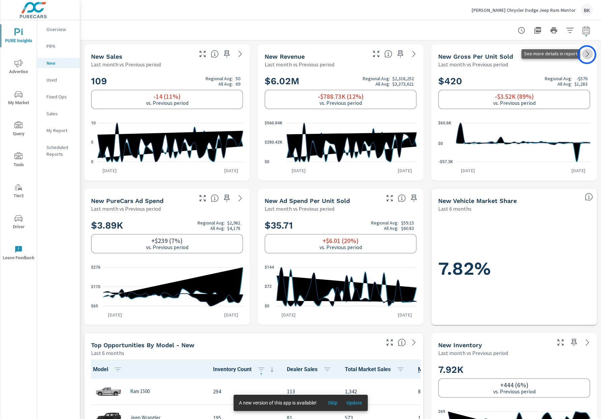
click at [587, 55] on icon at bounding box center [587, 54] width 8 height 8
drag, startPoint x: 587, startPoint y: 80, endPoint x: 577, endPoint y: 78, distance: 10.8
click at [577, 78] on h2 "$420 Regional Avg: -$576 All Avg: $1,283" at bounding box center [514, 81] width 152 height 12
click at [577, 78] on p "-$576" at bounding box center [582, 78] width 11 height 5
drag, startPoint x: 587, startPoint y: 77, endPoint x: 578, endPoint y: 76, distance: 9.8
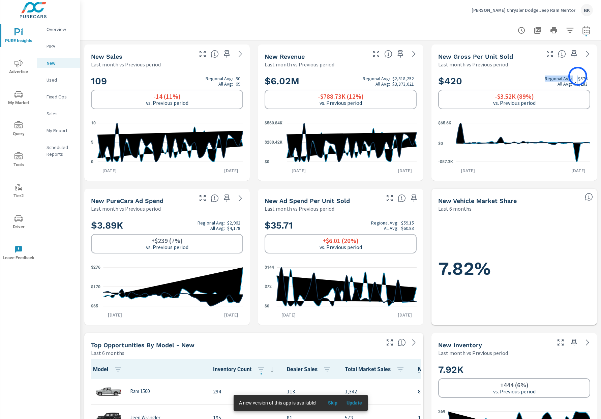
click at [578, 76] on h2 "$420 Regional Avg: -$576 All Avg: $1,283" at bounding box center [514, 81] width 152 height 12
click at [583, 78] on p "-$576" at bounding box center [582, 78] width 11 height 5
drag, startPoint x: 437, startPoint y: 82, endPoint x: 464, endPoint y: 83, distance: 26.6
click at [464, 83] on div "$420 Regional Avg: -$576 All Avg: $1,283 -$3.52K (89%) vs. Previous period -$57…" at bounding box center [514, 124] width 160 height 107
click at [586, 53] on icon at bounding box center [587, 54] width 8 height 8
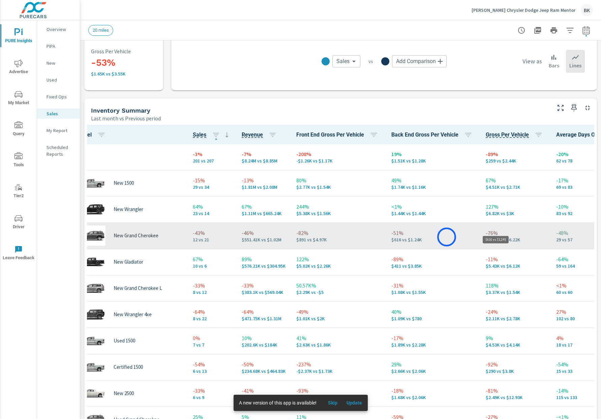
scroll to position [0, 16]
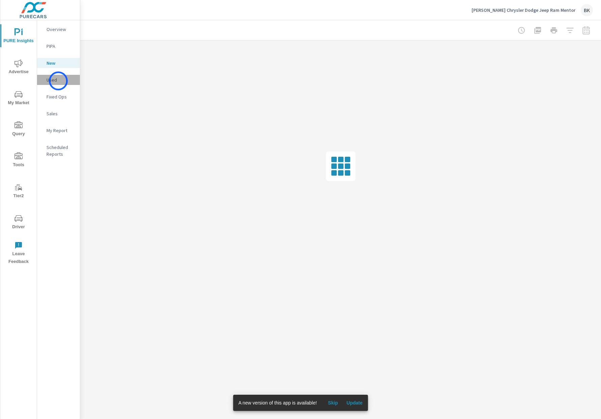
click at [58, 81] on p "Used" at bounding box center [61, 80] width 28 height 7
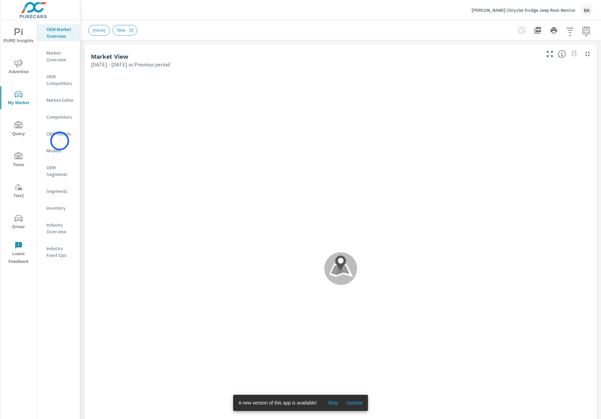
scroll to position [0, 0]
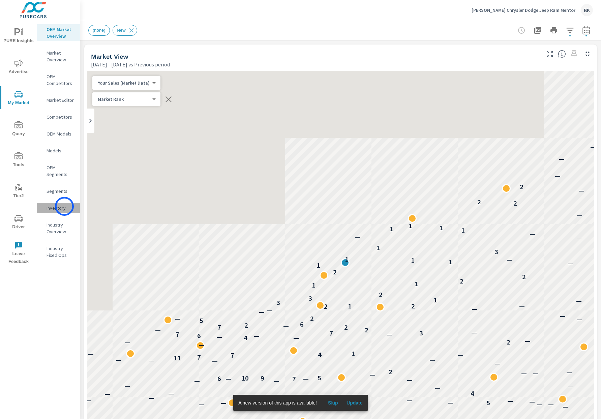
click at [64, 206] on p "Inventory" at bounding box center [61, 208] width 28 height 7
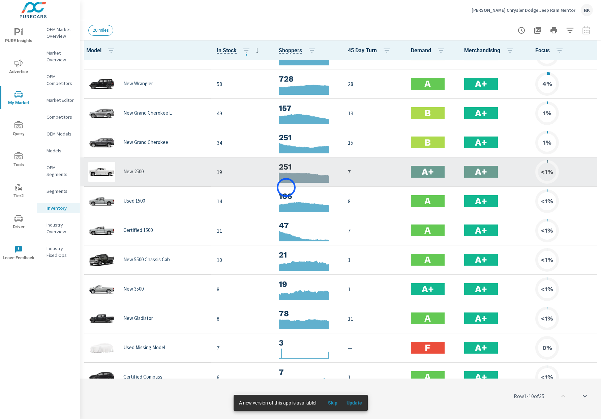
scroll to position [20, 0]
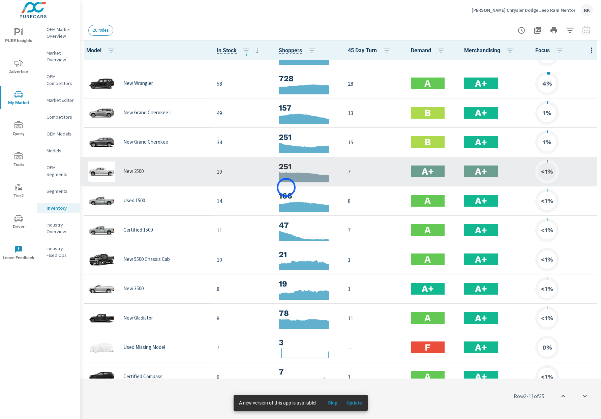
scroll to position [20, 0]
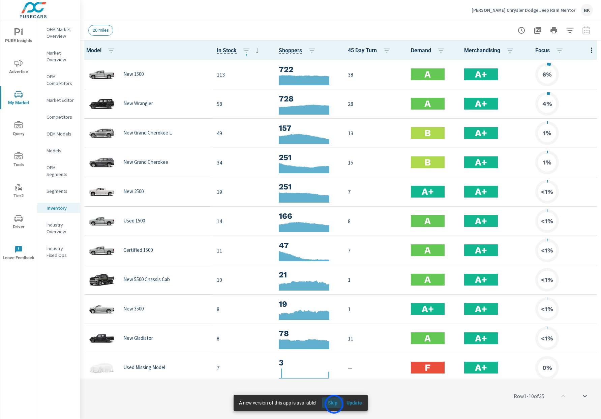
click at [334, 404] on span "Skip" at bounding box center [333, 403] width 16 height 6
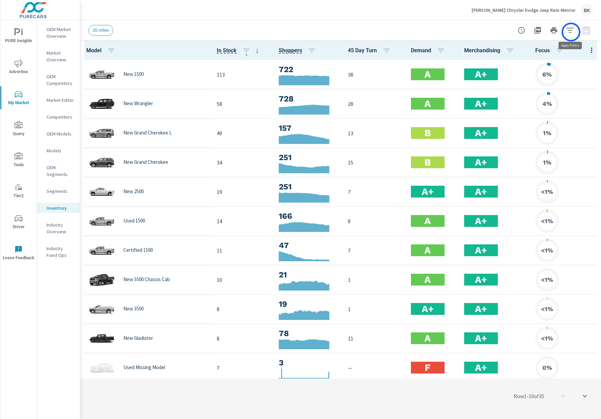
click at [571, 32] on icon "button" at bounding box center [570, 30] width 8 height 8
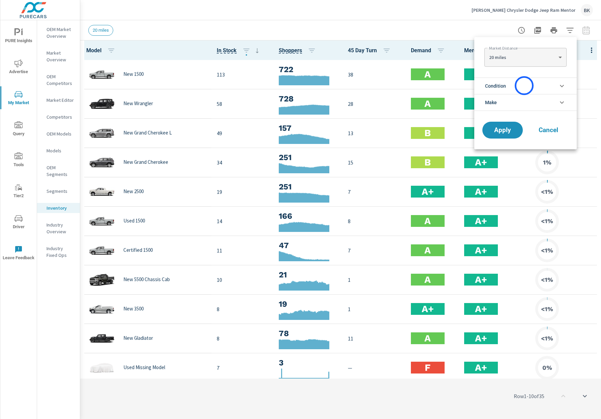
click at [524, 86] on li "Condition" at bounding box center [525, 86] width 102 height 17
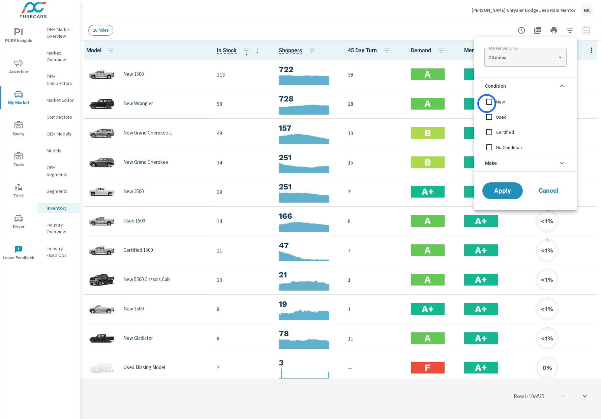
click at [487, 103] on input "filter options" at bounding box center [489, 102] width 14 height 14
click at [500, 195] on button "Apply" at bounding box center [503, 191] width 42 height 18
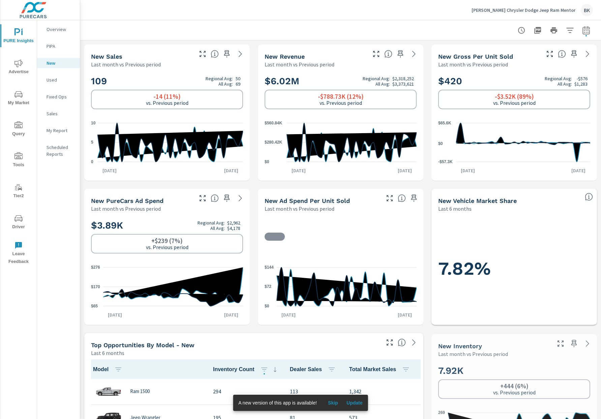
scroll to position [0, 0]
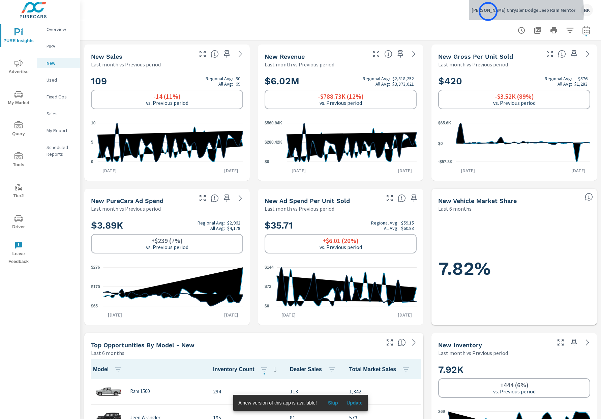
click at [488, 11] on p "[PERSON_NAME] Chrysler Dodge Jeep Ram Mentor" at bounding box center [523, 10] width 104 height 6
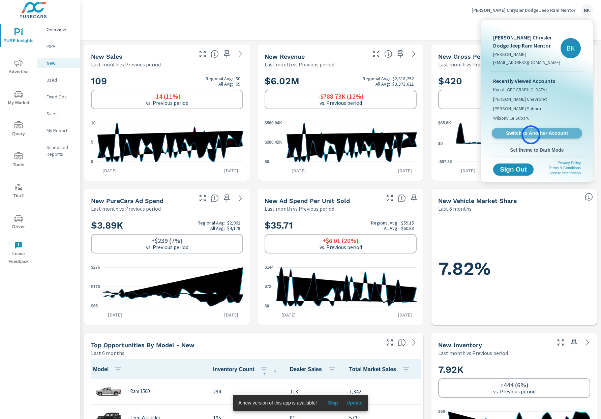
click at [531, 135] on span "Switch to Another Account" at bounding box center [536, 133] width 83 height 6
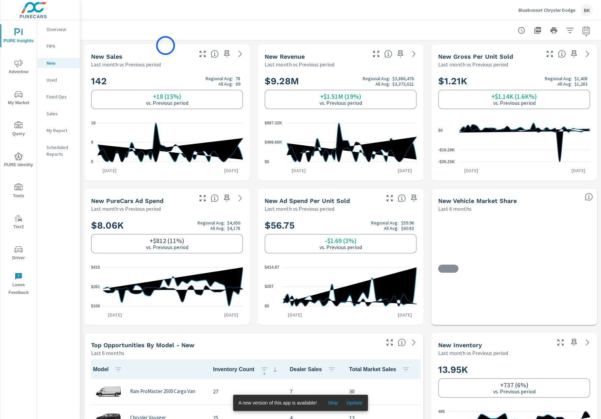
scroll to position [0, 0]
click at [585, 53] on icon at bounding box center [587, 54] width 8 height 8
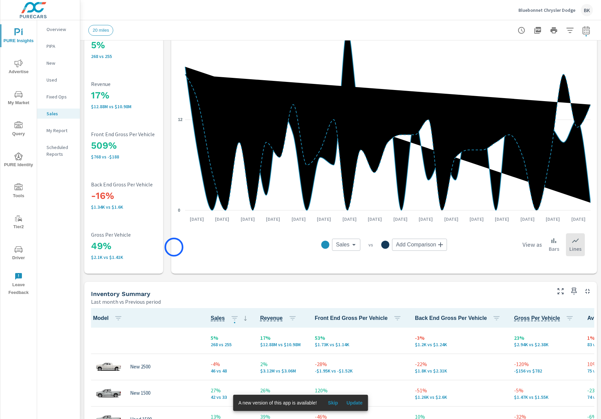
scroll to position [6, 0]
